Goal: Task Accomplishment & Management: Complete application form

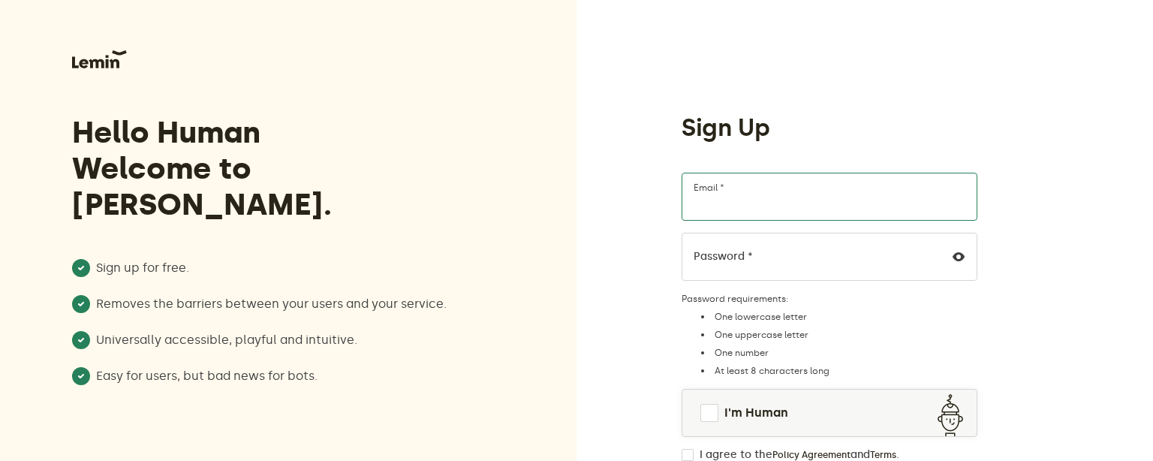
click at [734, 196] on input "Email *" at bounding box center [829, 197] width 296 height 48
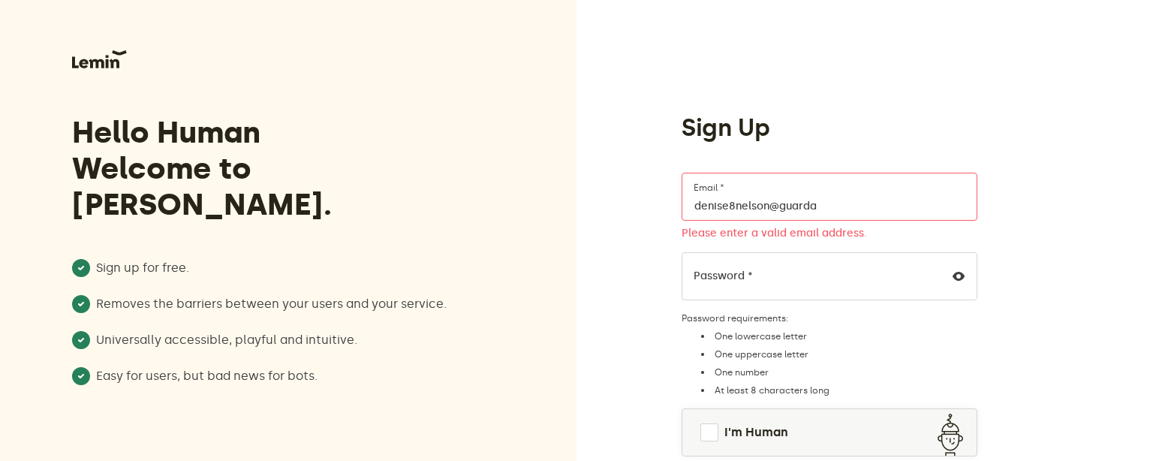
click at [705, 274] on label "Password *" at bounding box center [722, 276] width 59 height 12
click at [959, 277] on icon at bounding box center [958, 276] width 12 height 12
click at [714, 436] on span at bounding box center [709, 432] width 18 height 18
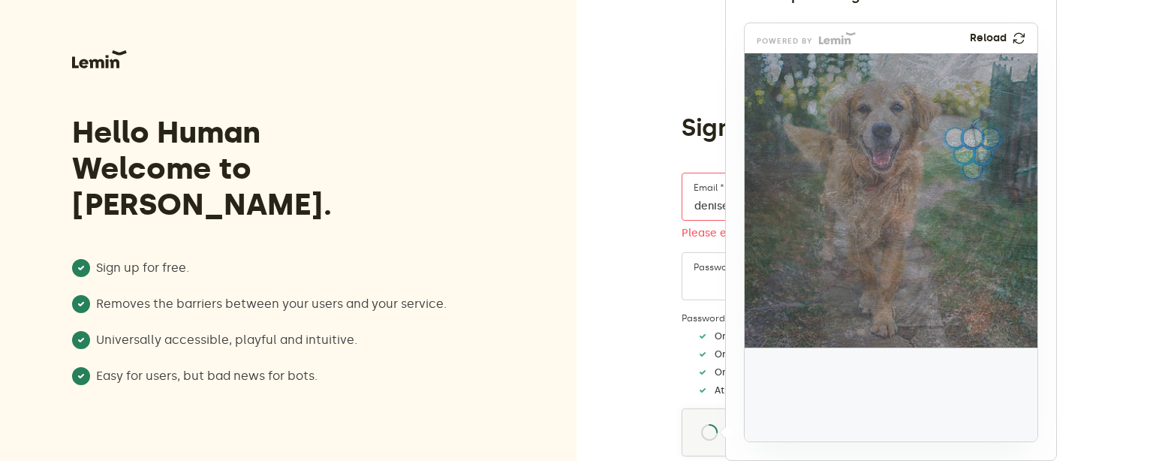
drag, startPoint x: 789, startPoint y: 421, endPoint x: 971, endPoint y: 173, distance: 308.2
click at [971, 173] on img at bounding box center [873, 248] width 486 height 294
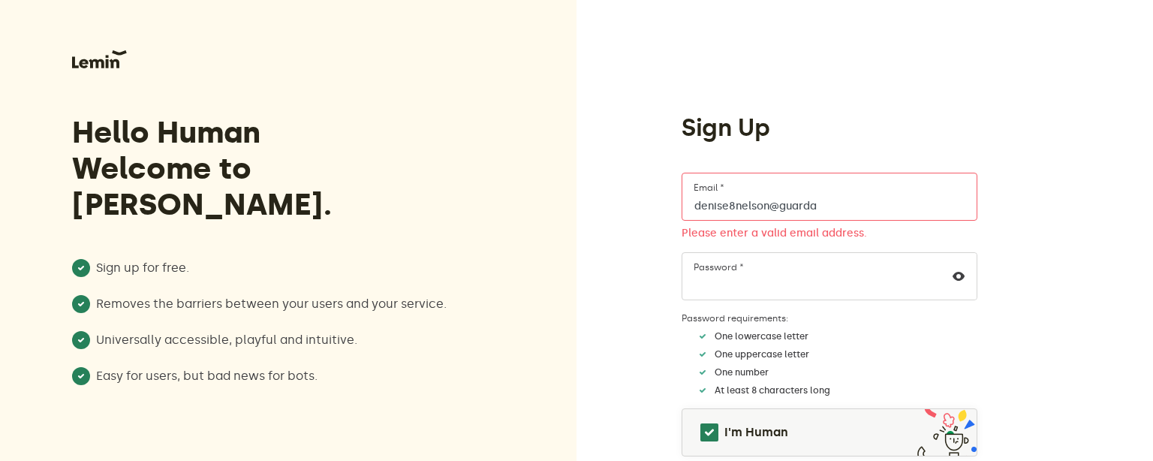
drag, startPoint x: 832, startPoint y: 209, endPoint x: 681, endPoint y: 210, distance: 150.1
click at [681, 210] on input "denise8nelson@guarda" at bounding box center [829, 197] width 296 height 48
type input "e"
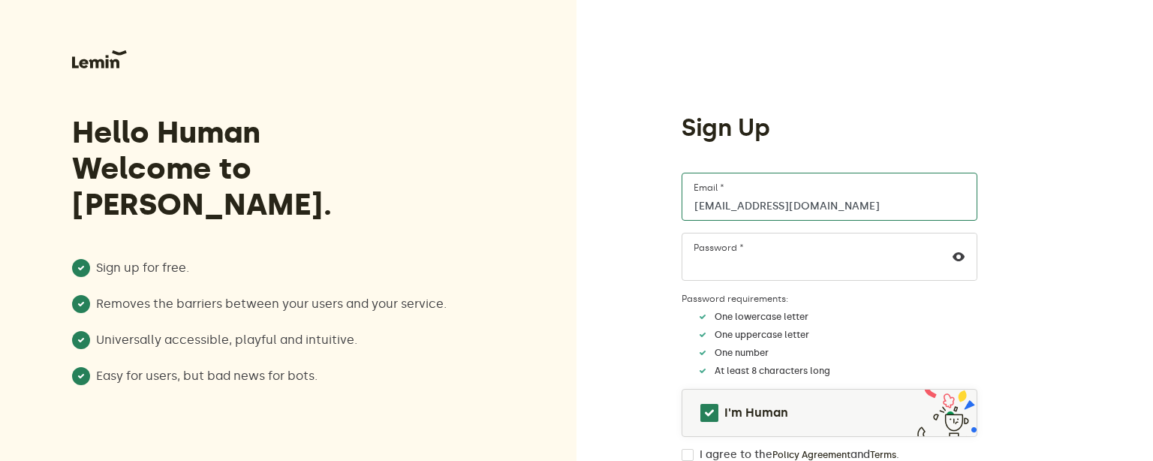
type input "[EMAIL_ADDRESS][DOMAIN_NAME]"
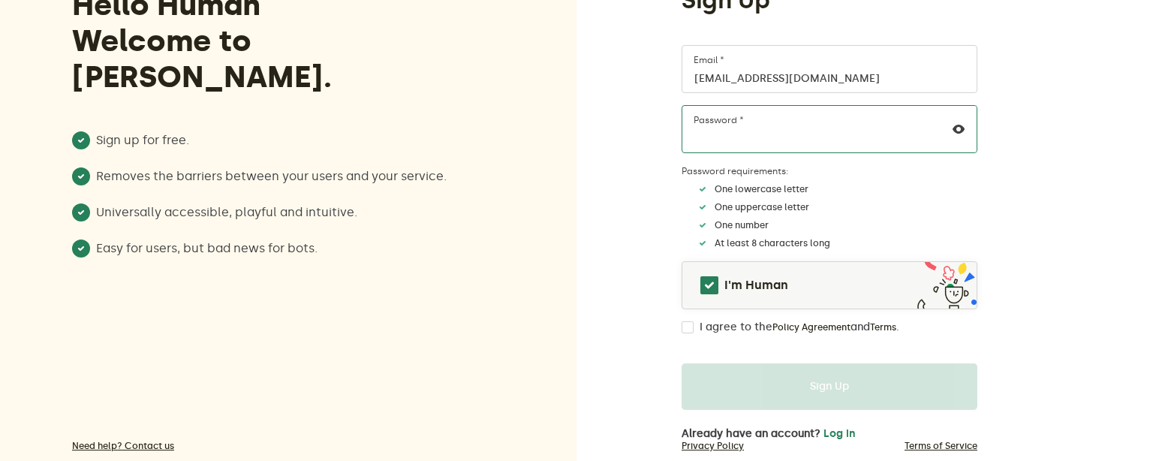
scroll to position [158, 0]
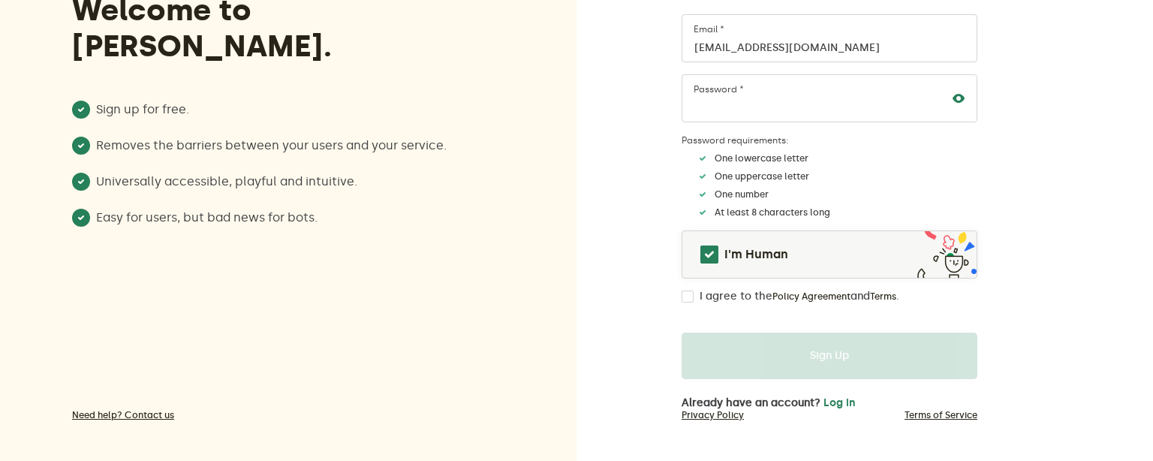
click at [958, 100] on icon at bounding box center [958, 98] width 12 height 12
click at [692, 299] on input "I agree to the Policy Agreement and Terms ." at bounding box center [687, 296] width 12 height 12
checkbox input "true"
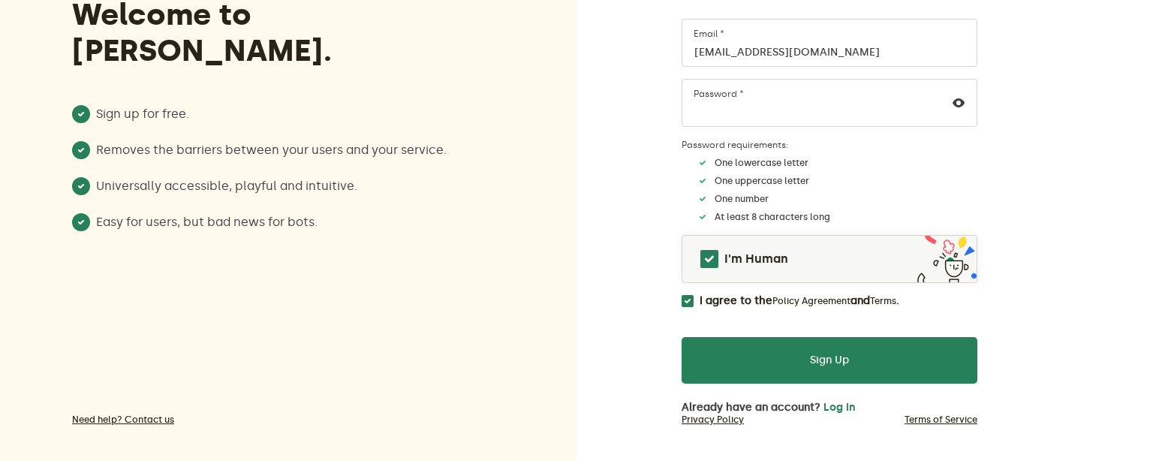
scroll to position [167, 0]
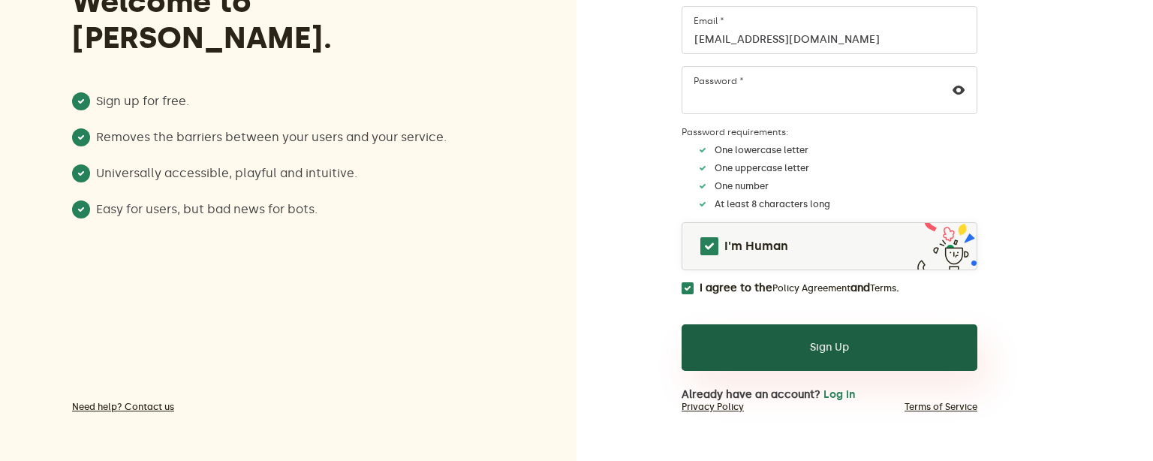
click at [839, 341] on button "Sign Up" at bounding box center [829, 347] width 296 height 47
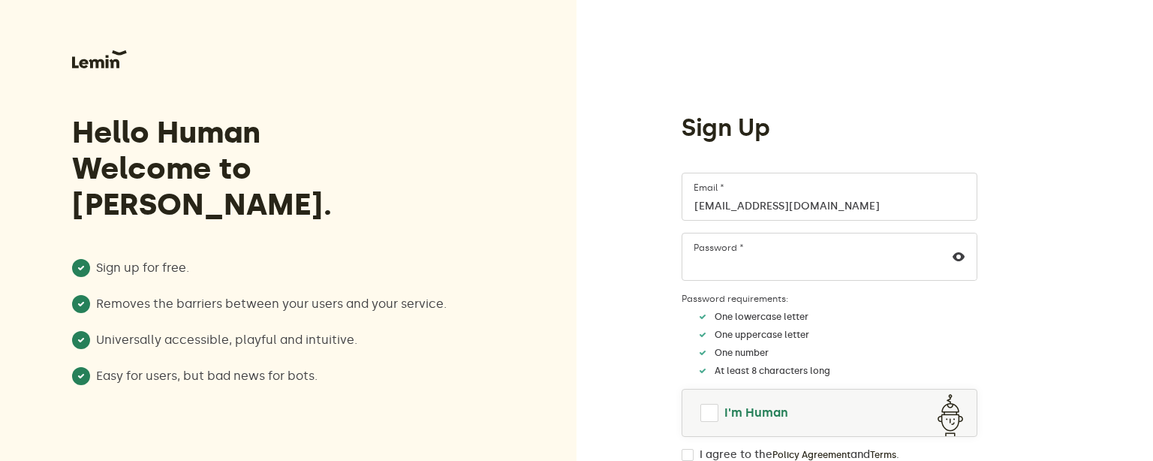
click at [708, 407] on span at bounding box center [709, 413] width 18 height 18
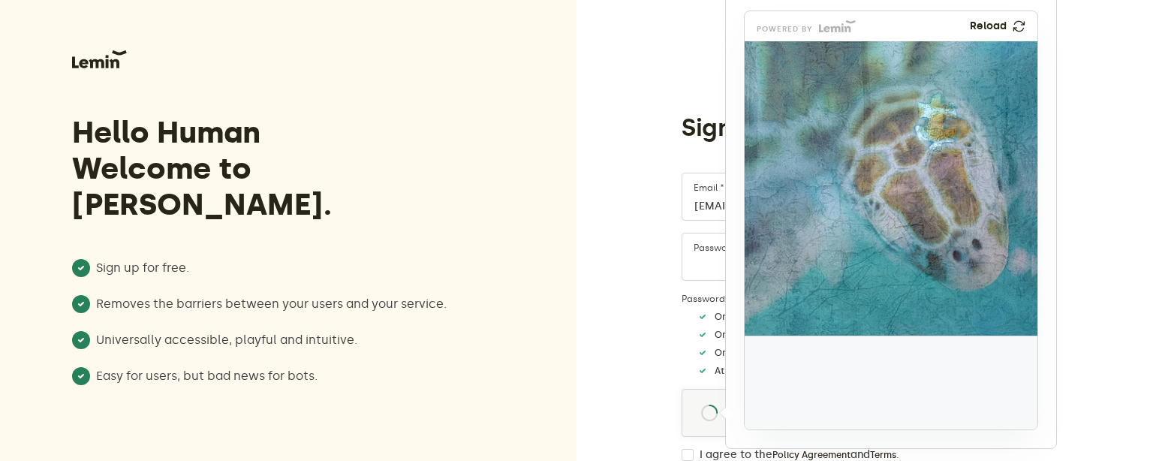
drag, startPoint x: 789, startPoint y: 374, endPoint x: 934, endPoint y: 113, distance: 298.3
click at [934, 113] on img at bounding box center [837, 221] width 486 height 294
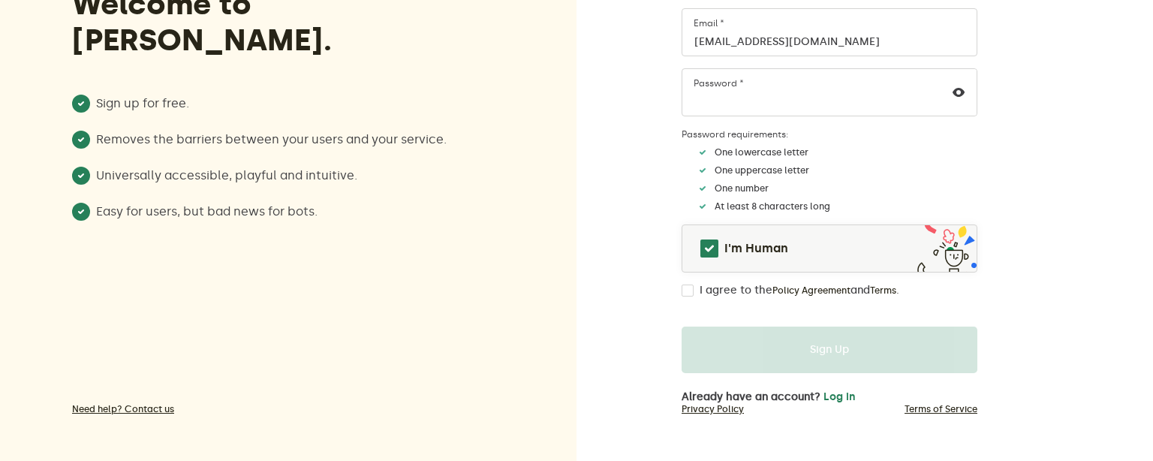
scroll to position [167, 0]
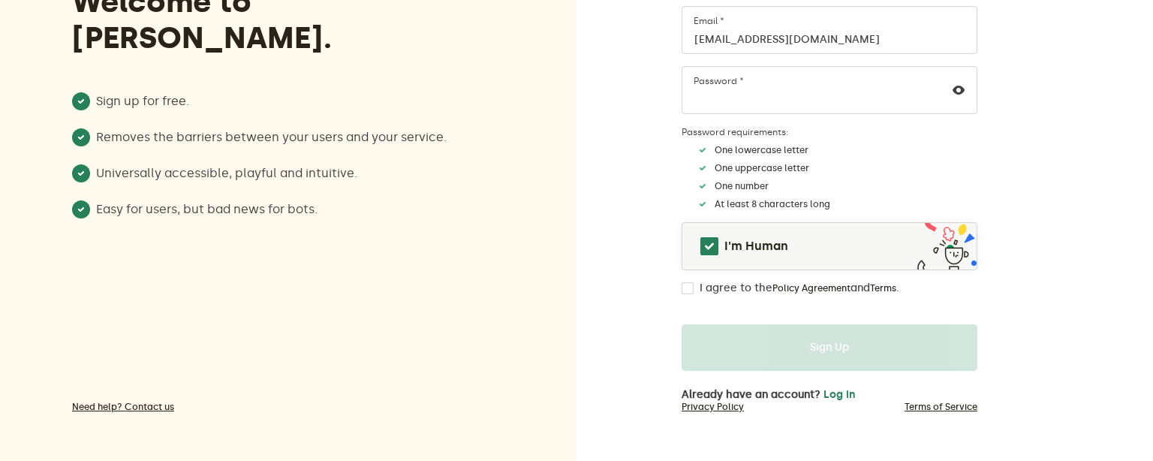
click at [693, 287] on div "I agree to the Policy Agreement and Terms ." at bounding box center [829, 288] width 296 height 12
click at [688, 288] on input "I agree to the Policy Agreement and Terms ." at bounding box center [687, 288] width 12 height 12
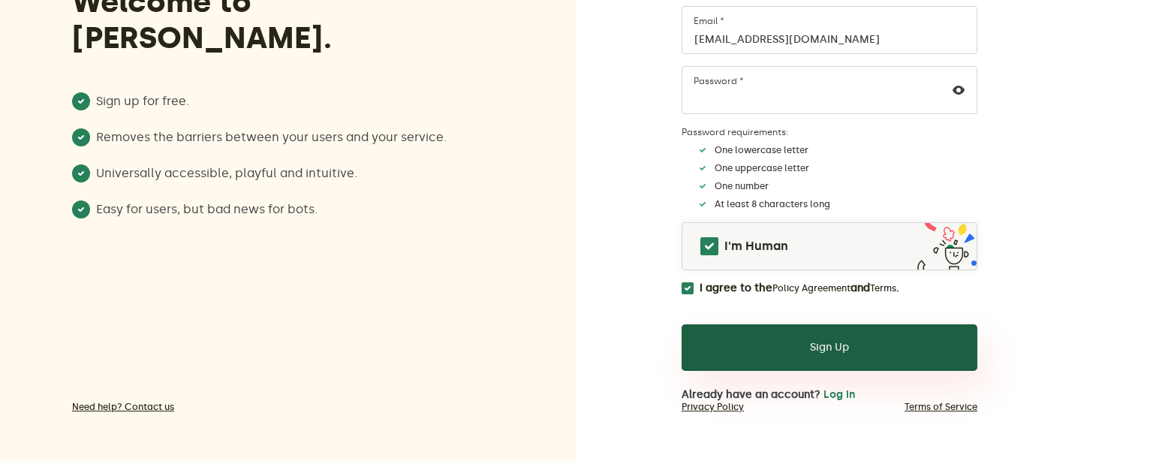
click at [822, 347] on button "Sign Up" at bounding box center [829, 347] width 296 height 47
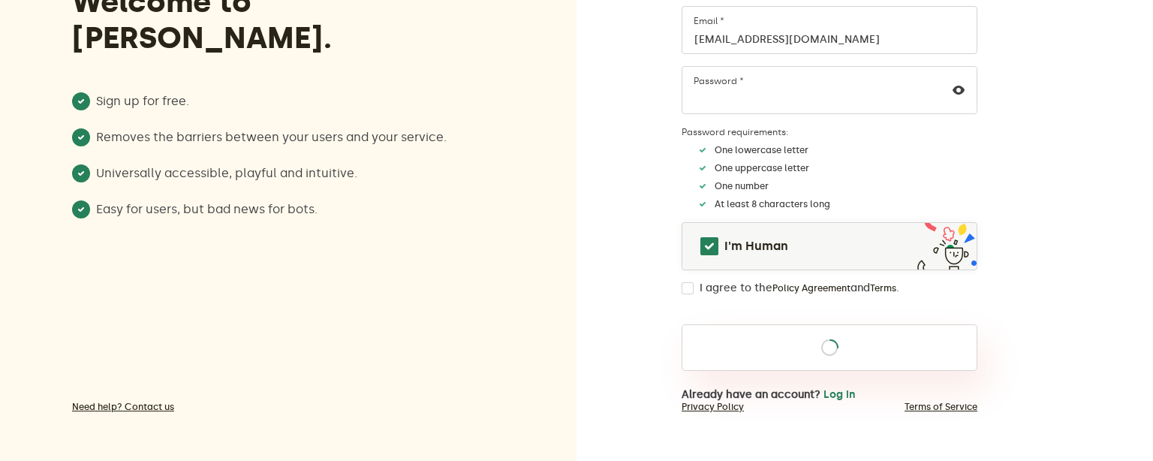
checkbox input "false"
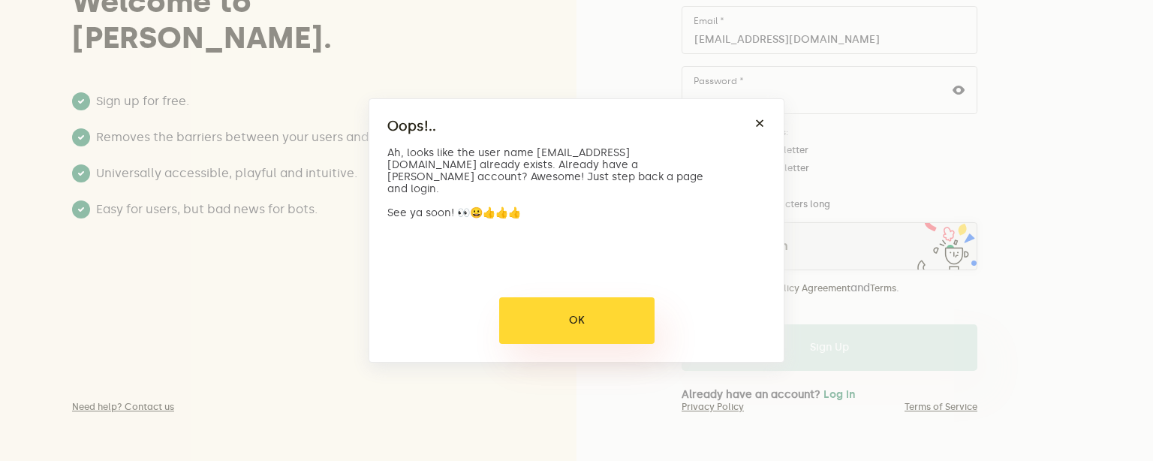
click at [575, 313] on button "OK" at bounding box center [576, 320] width 155 height 47
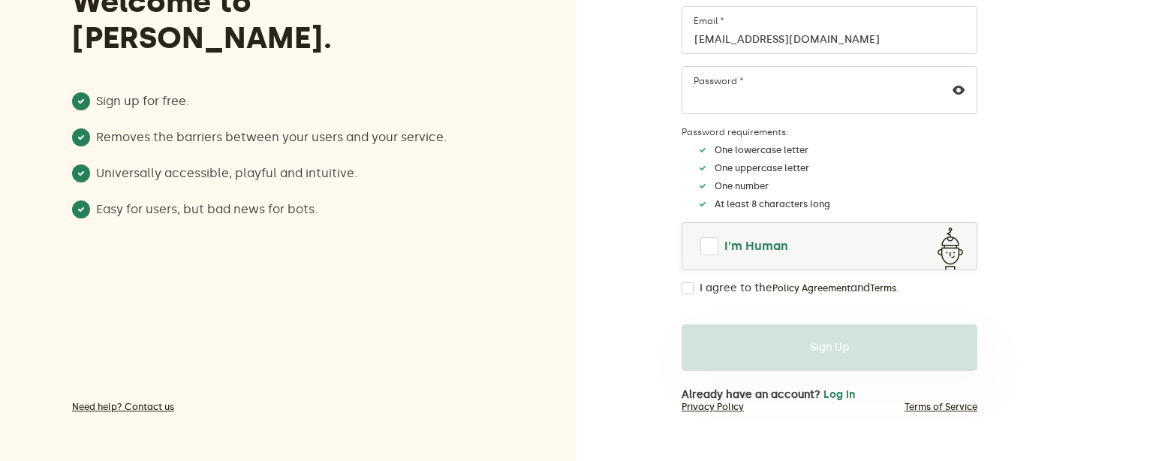
click at [710, 248] on span at bounding box center [709, 246] width 18 height 18
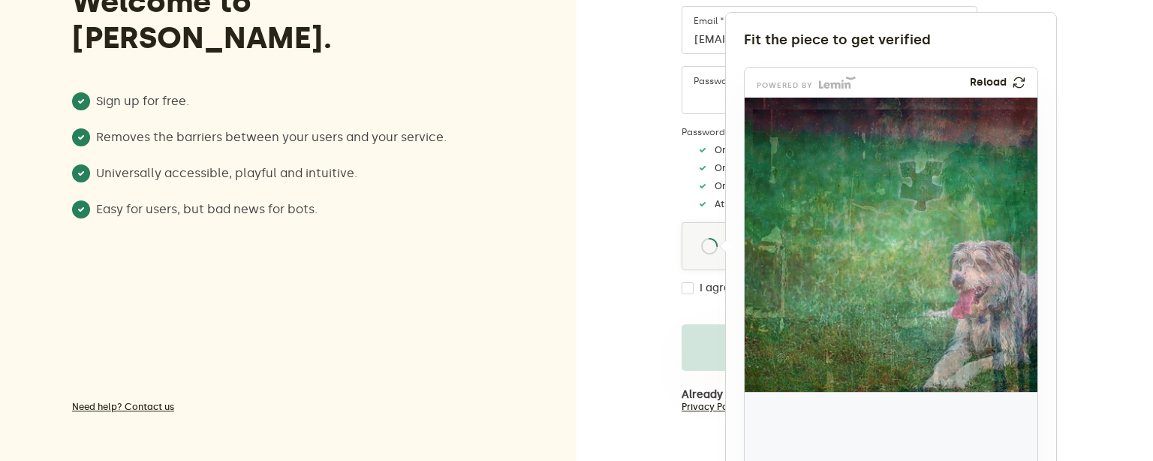
drag, startPoint x: 797, startPoint y: 432, endPoint x: 929, endPoint y: 176, distance: 287.3
click at [929, 176] on img at bounding box center [822, 285] width 486 height 294
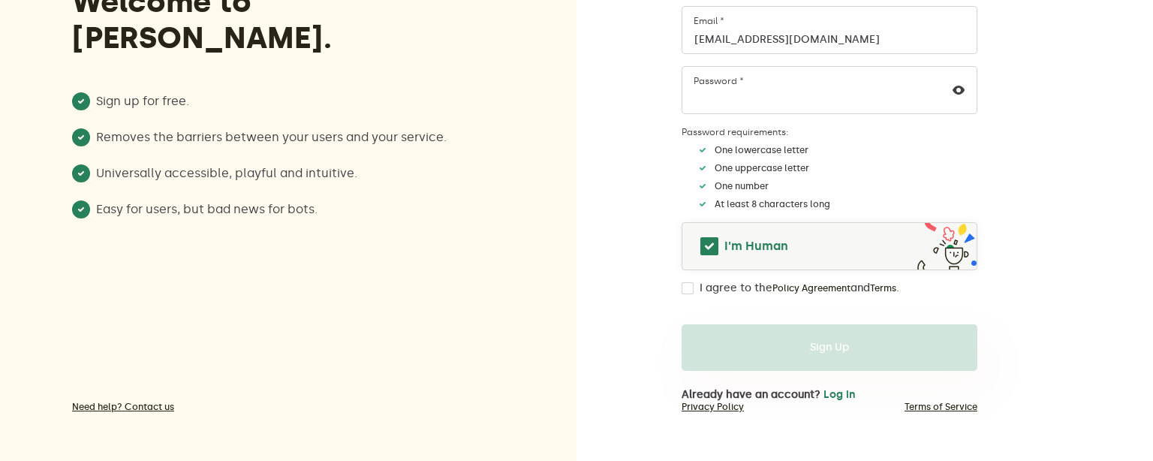
scroll to position [0, 0]
